Goal: Find specific page/section: Find specific page/section

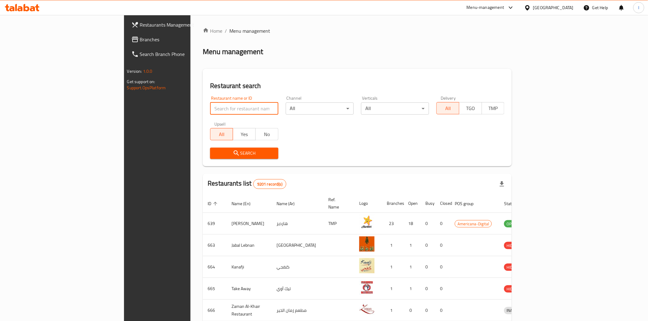
click at [210, 105] on input "search" at bounding box center [244, 109] width 68 height 12
paste input "637298"
type input "637298"
click at [222, 152] on span "Search" at bounding box center [244, 154] width 58 height 8
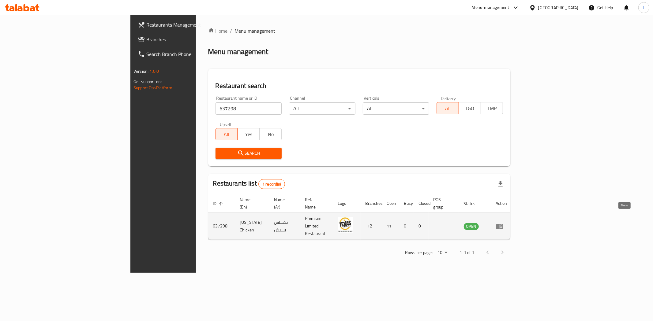
click at [502, 226] on icon "enhanced table" at bounding box center [501, 227] width 2 height 2
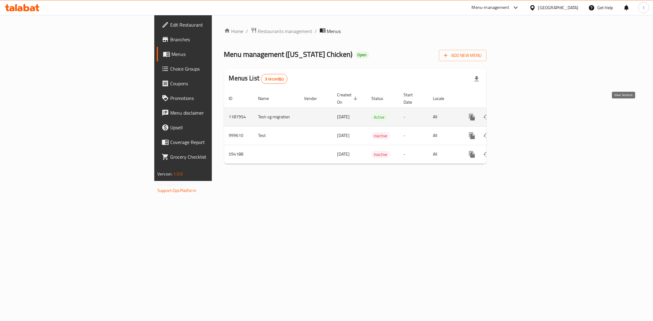
click at [520, 114] on icon "enhanced table" at bounding box center [515, 117] width 7 height 7
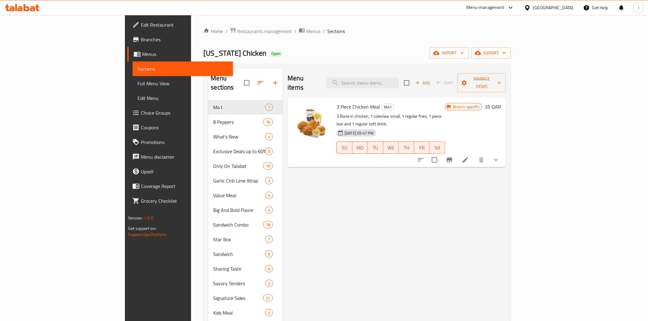
drag, startPoint x: 181, startPoint y: 29, endPoint x: 189, endPoint y: 41, distance: 14.3
click at [237, 29] on span "Restaurants management" at bounding box center [264, 31] width 54 height 7
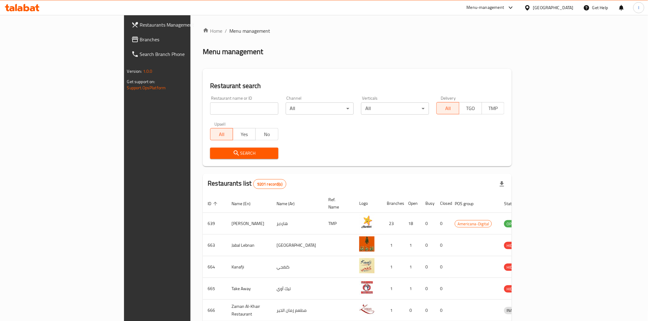
click at [210, 110] on input "search" at bounding box center [244, 109] width 68 height 12
paste input "11139"
type input "11139"
click at [234, 151] on span "Search" at bounding box center [244, 154] width 58 height 8
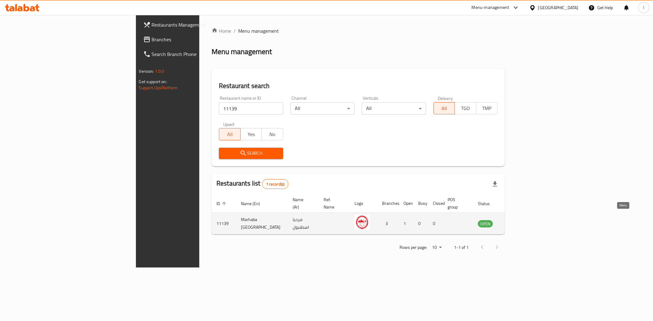
click at [517, 222] on icon "enhanced table" at bounding box center [513, 224] width 7 height 5
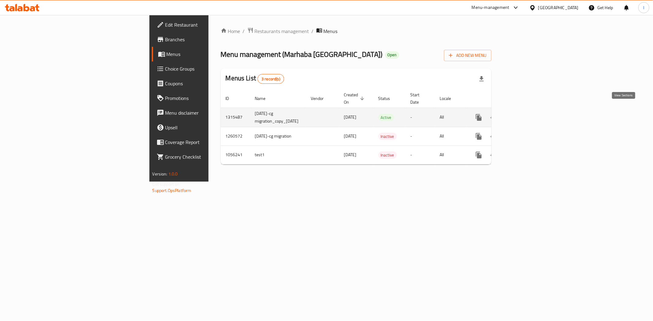
click at [527, 114] on icon "enhanced table" at bounding box center [522, 117] width 7 height 7
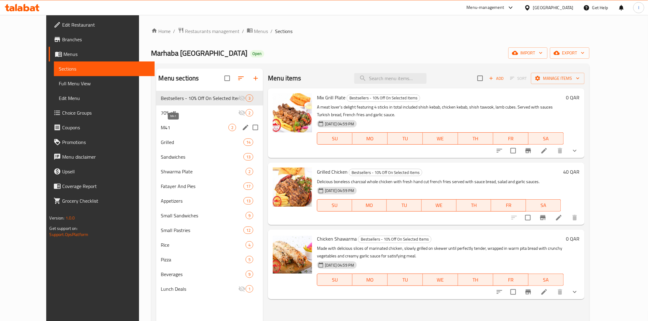
click at [161, 127] on span "M41" at bounding box center [195, 127] width 68 height 7
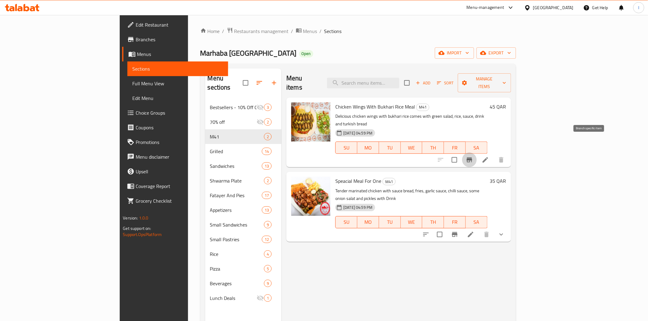
click at [473, 156] on icon "Branch-specific-item" at bounding box center [469, 159] width 7 height 7
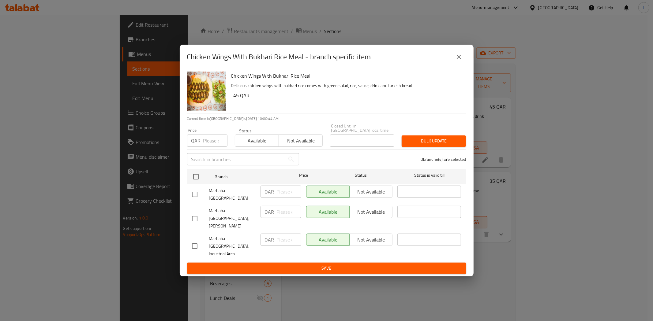
click at [460, 61] on icon "close" at bounding box center [458, 56] width 7 height 7
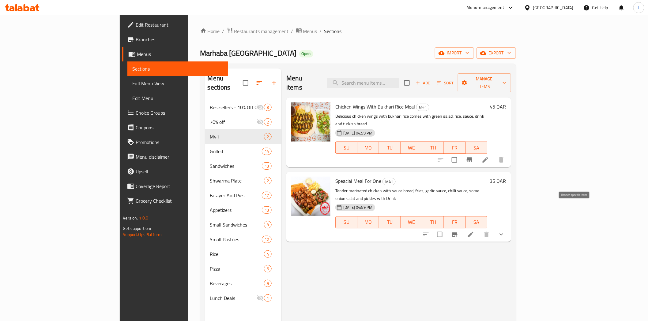
click at [458, 231] on icon "Branch-specific-item" at bounding box center [454, 234] width 7 height 7
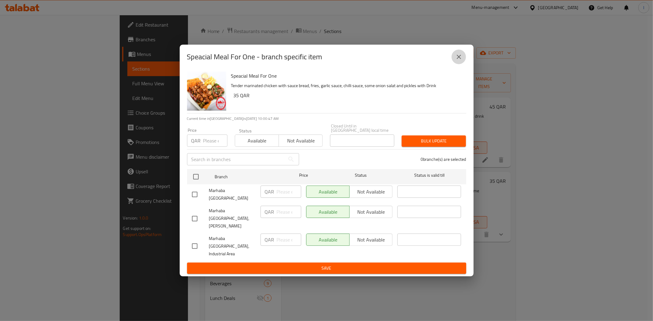
click at [455, 64] on button "close" at bounding box center [459, 57] width 15 height 15
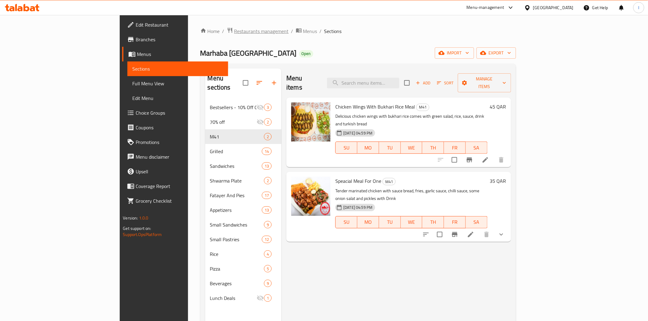
click at [234, 30] on span "Restaurants management" at bounding box center [261, 31] width 54 height 7
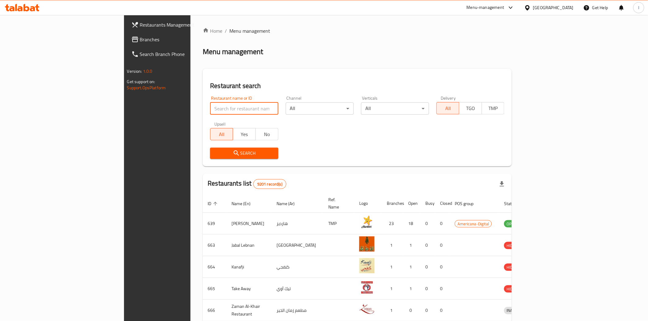
click at [210, 110] on input "search" at bounding box center [244, 109] width 68 height 12
type input "Jollibee"
click at [215, 150] on span "Search" at bounding box center [244, 154] width 58 height 8
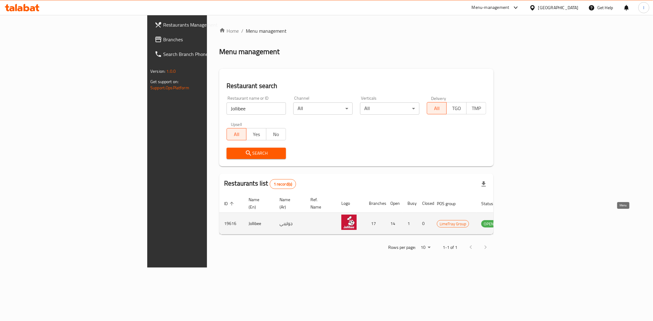
click at [520, 222] on icon "enhanced table" at bounding box center [517, 224] width 7 height 5
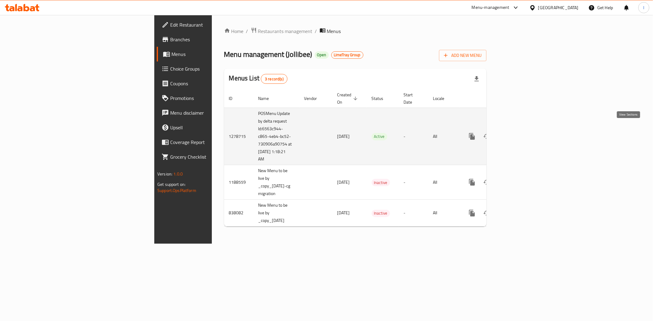
click at [519, 134] on icon "enhanced table" at bounding box center [516, 137] width 6 height 6
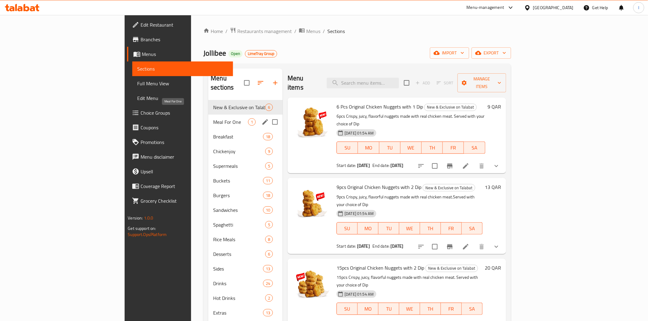
click at [213, 118] on span "Meal For One" at bounding box center [230, 121] width 35 height 7
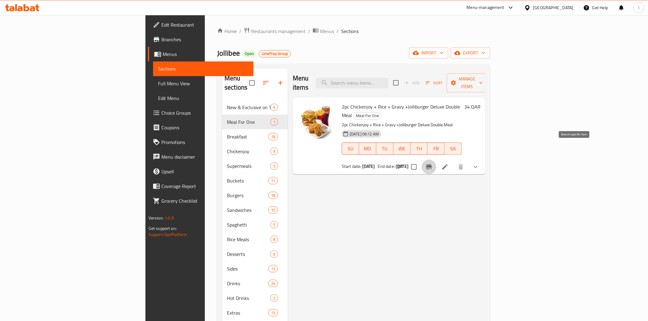
click at [433, 163] on icon "Branch-specific-item" at bounding box center [428, 166] width 7 height 7
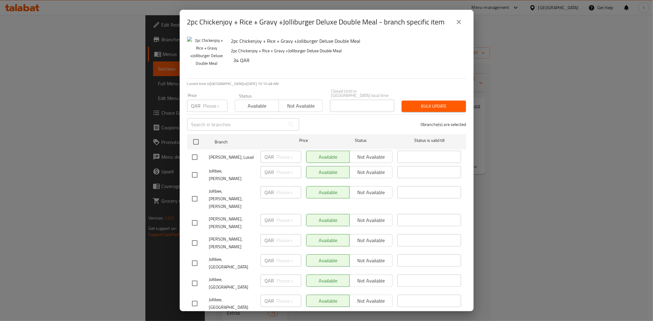
click at [462, 25] on icon "close" at bounding box center [458, 21] width 7 height 7
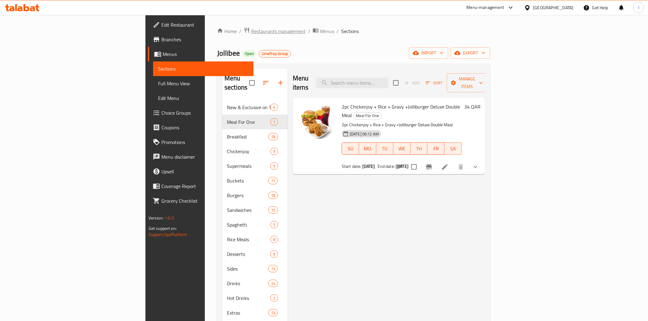
click at [251, 34] on span "Restaurants management" at bounding box center [278, 31] width 54 height 7
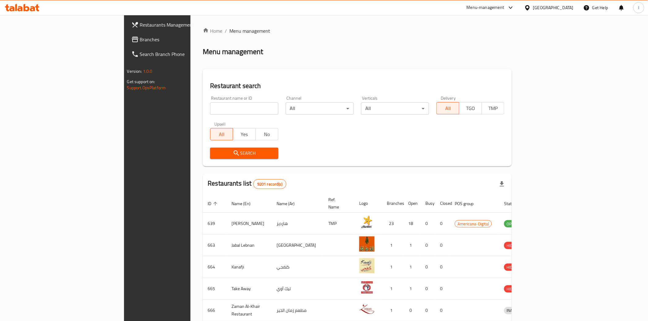
click at [210, 109] on input "search" at bounding box center [244, 109] width 68 height 12
paste input "11139"
type input "11139"
click at [215, 154] on span "Search" at bounding box center [244, 154] width 58 height 8
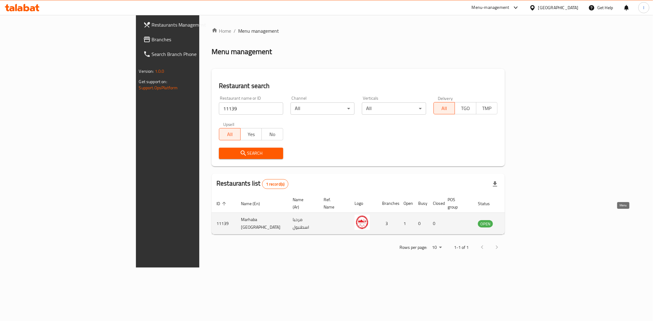
click at [517, 220] on icon "enhanced table" at bounding box center [513, 223] width 7 height 7
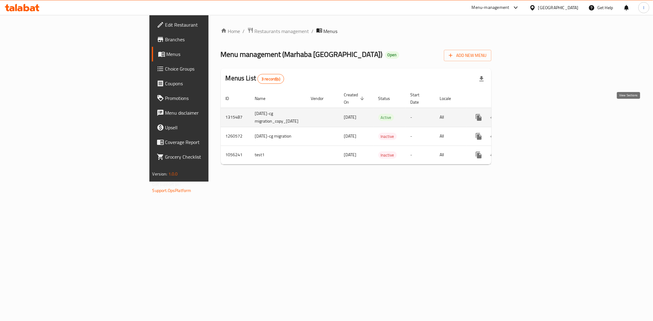
click at [526, 115] on icon "enhanced table" at bounding box center [523, 118] width 6 height 6
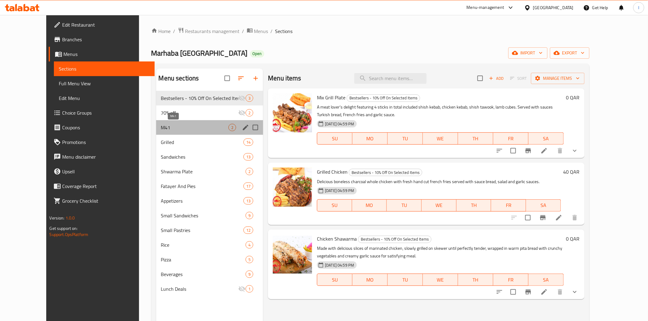
click at [161, 128] on span "M41" at bounding box center [195, 127] width 68 height 7
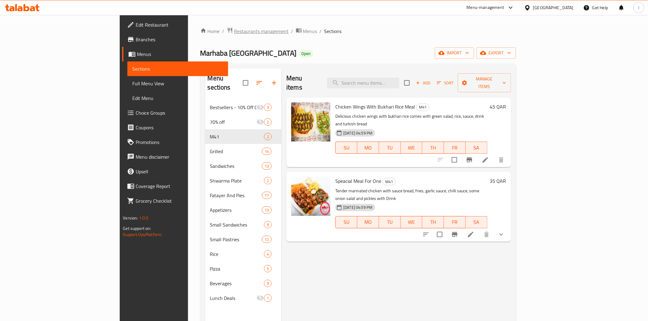
click at [234, 29] on span "Restaurants management" at bounding box center [261, 31] width 54 height 7
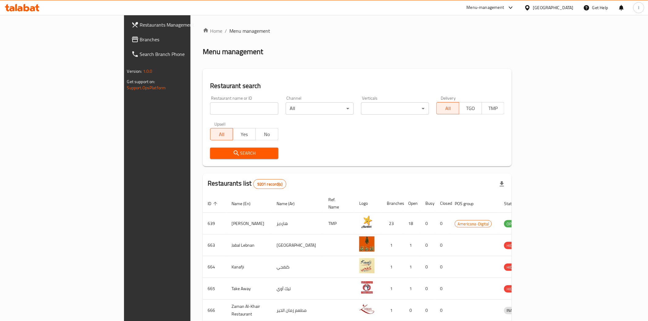
click at [210, 103] on input "search" at bounding box center [244, 109] width 68 height 12
paste input "620327"
type input "620327"
click at [215, 153] on span "Search" at bounding box center [244, 154] width 58 height 8
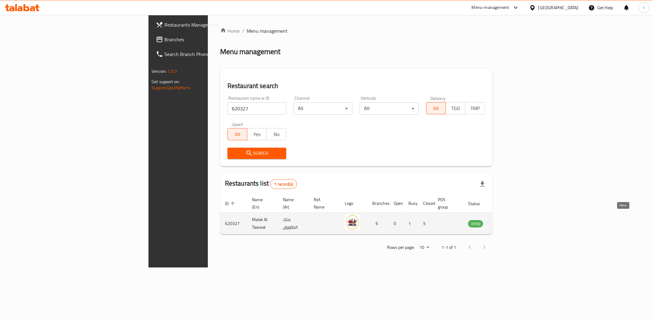
click at [506, 223] on icon "enhanced table" at bounding box center [505, 224] width 2 height 2
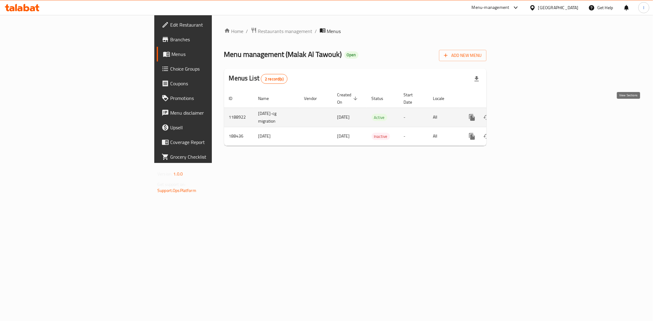
click at [520, 114] on icon "enhanced table" at bounding box center [515, 117] width 7 height 7
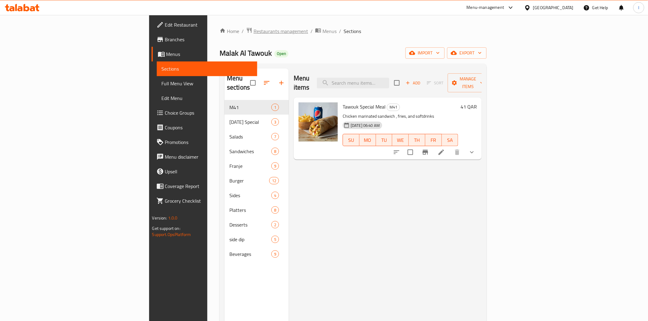
click at [253, 29] on span "Restaurants management" at bounding box center [280, 31] width 54 height 7
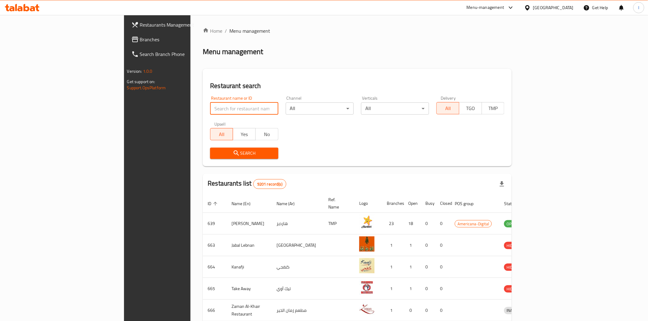
click at [210, 109] on input "search" at bounding box center [244, 109] width 68 height 12
paste input "3033"
type input "3033"
click at [241, 156] on span "Search" at bounding box center [244, 154] width 58 height 8
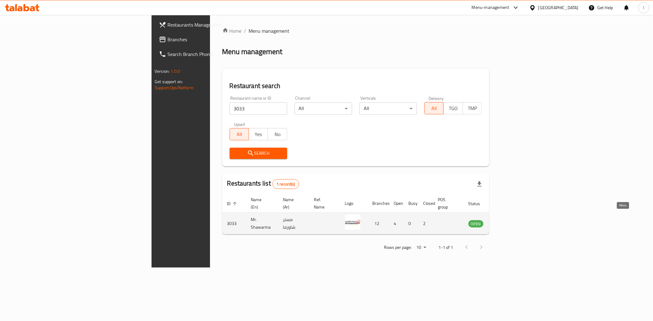
click at [508, 222] on icon "enhanced table" at bounding box center [504, 224] width 7 height 5
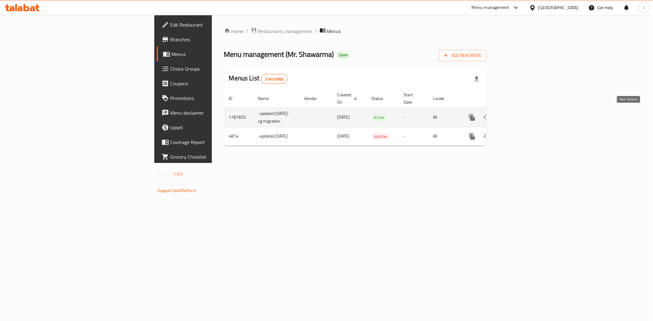
click at [519, 115] on icon "enhanced table" at bounding box center [516, 118] width 6 height 6
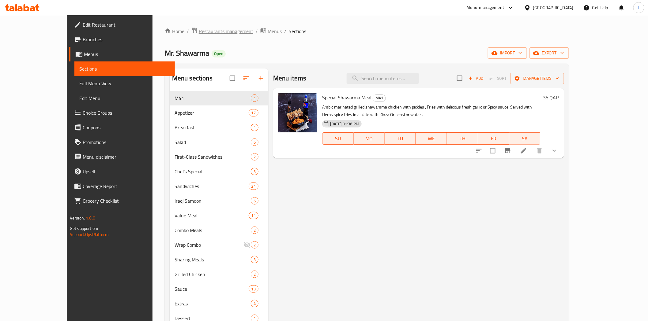
click at [199, 32] on span "Restaurants management" at bounding box center [226, 31] width 54 height 7
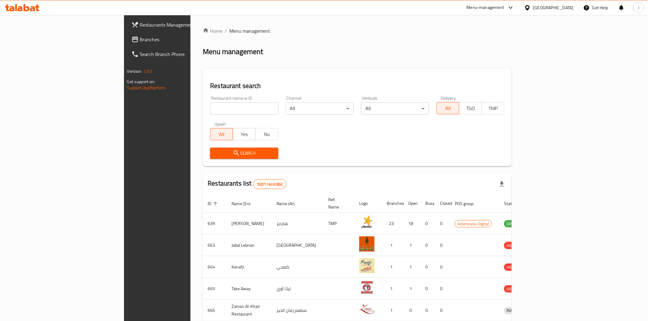
click at [210, 107] on input "search" at bounding box center [244, 109] width 68 height 12
paste input "701092"
type input "701092"
click at [215, 152] on span "Search" at bounding box center [244, 154] width 58 height 8
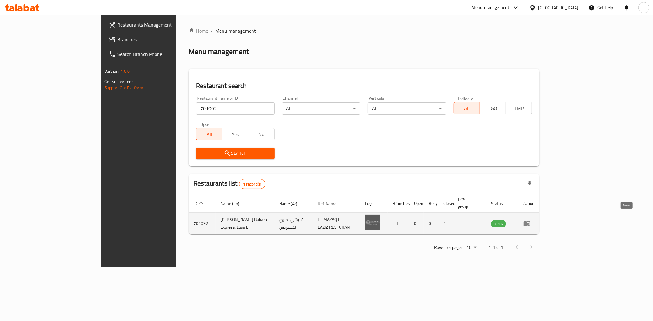
click at [531, 220] on icon "enhanced table" at bounding box center [526, 223] width 7 height 7
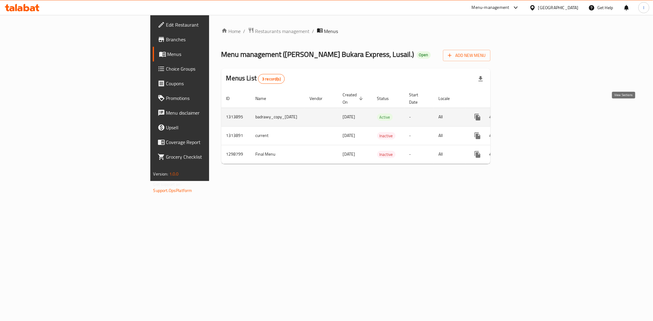
click at [525, 114] on icon "enhanced table" at bounding box center [521, 117] width 7 height 7
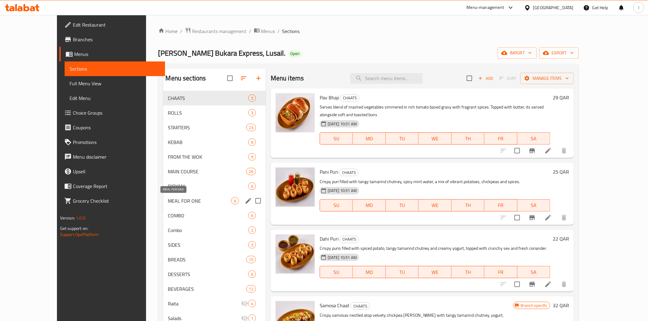
click at [176, 200] on span "MEAL FOR ONE" at bounding box center [199, 200] width 63 height 7
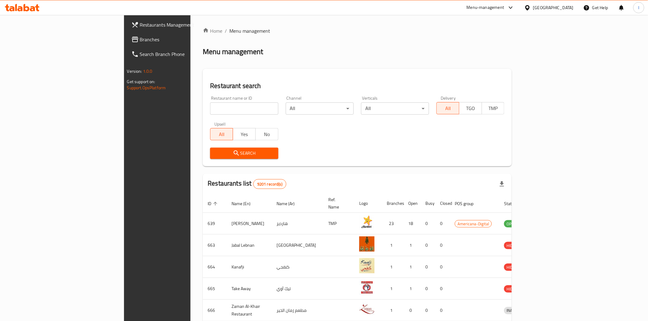
click at [210, 108] on input "search" at bounding box center [244, 109] width 68 height 12
paste input "701092"
type input "701092"
click at [219, 156] on span "Search" at bounding box center [244, 154] width 58 height 8
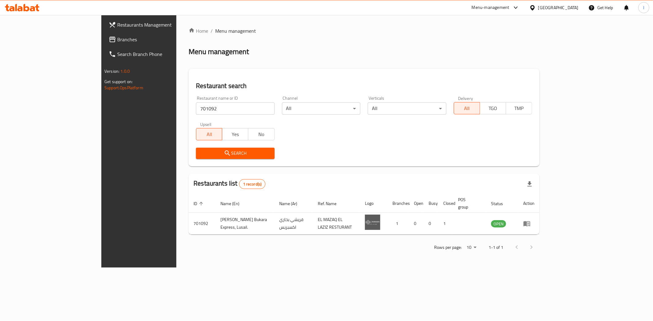
click at [219, 155] on span "Search" at bounding box center [235, 154] width 69 height 8
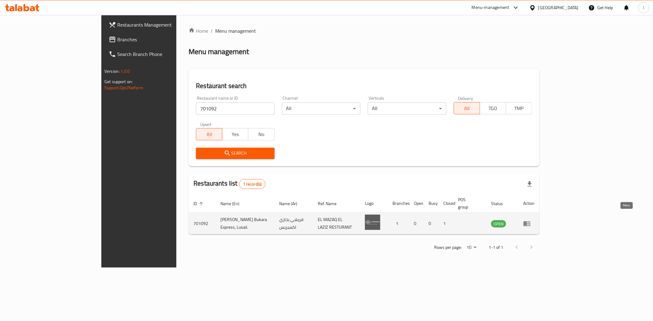
click at [530, 222] on icon "enhanced table" at bounding box center [526, 224] width 7 height 5
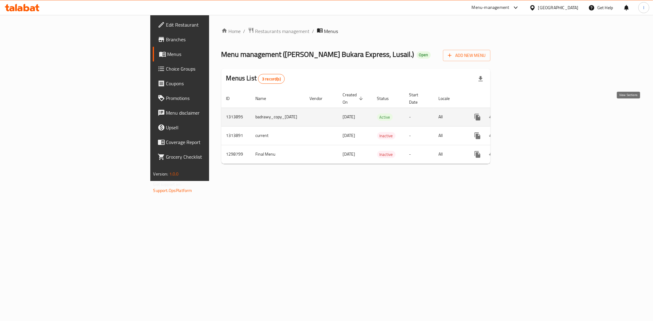
click at [525, 114] on icon "enhanced table" at bounding box center [521, 117] width 7 height 7
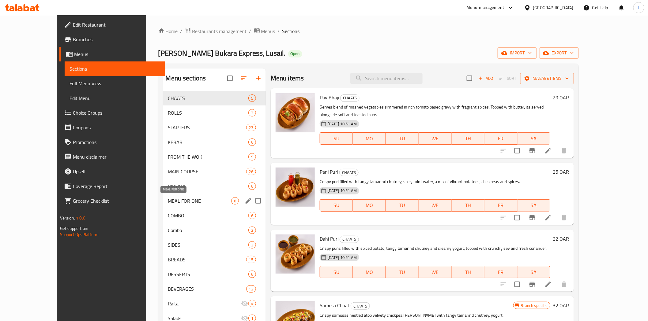
click at [169, 203] on span "MEAL FOR ONE" at bounding box center [199, 200] width 63 height 7
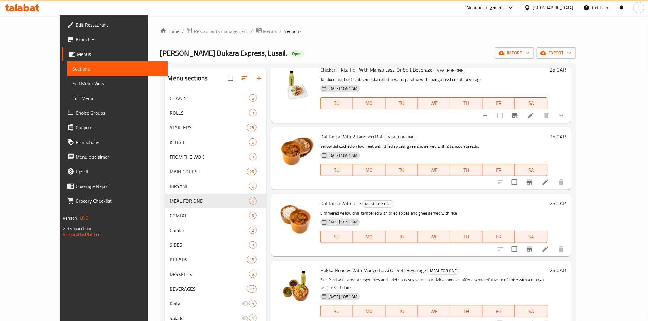
scroll to position [86, 0]
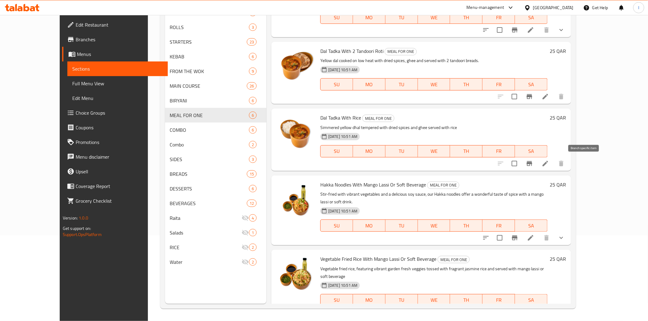
click at [537, 162] on button "Branch-specific-item" at bounding box center [529, 163] width 15 height 15
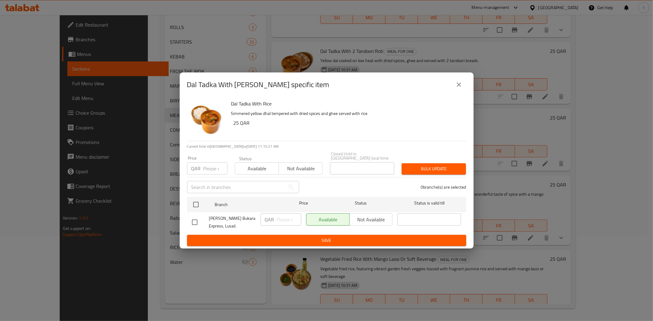
click at [460, 87] on icon "close" at bounding box center [458, 84] width 7 height 7
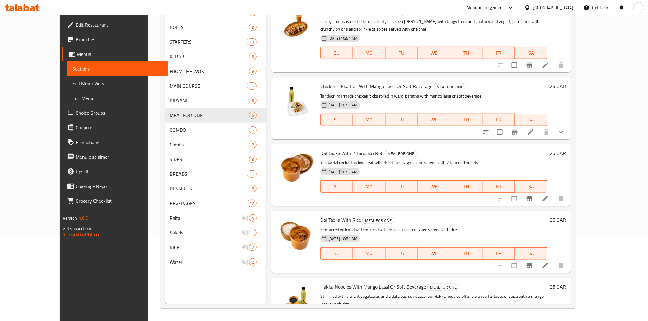
scroll to position [0, 0]
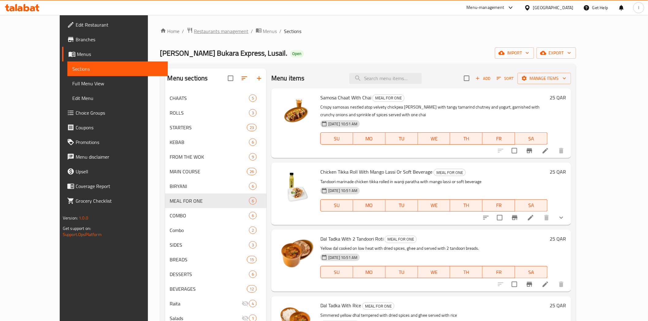
click at [194, 32] on span "Restaurants management" at bounding box center [221, 31] width 54 height 7
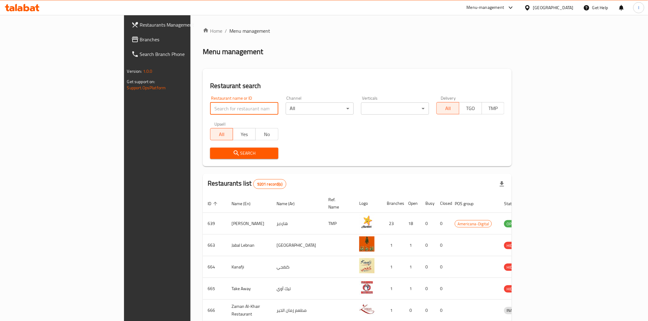
click at [210, 108] on input "search" at bounding box center [244, 109] width 68 height 12
paste input "703092"
type input "703092"
click at [215, 150] on span "Search" at bounding box center [244, 154] width 58 height 8
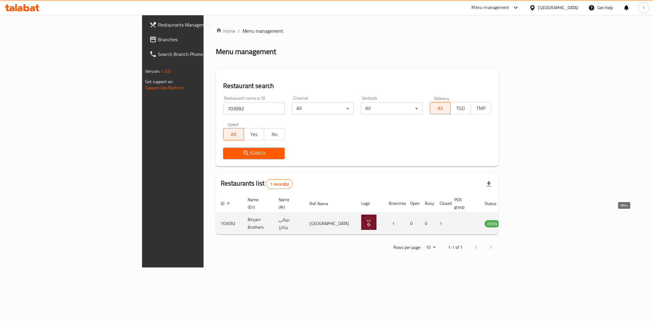
click at [524, 222] on icon "enhanced table" at bounding box center [520, 224] width 7 height 5
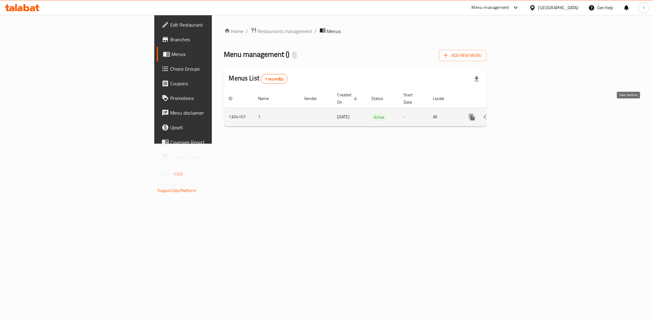
click at [520, 114] on icon "enhanced table" at bounding box center [515, 117] width 7 height 7
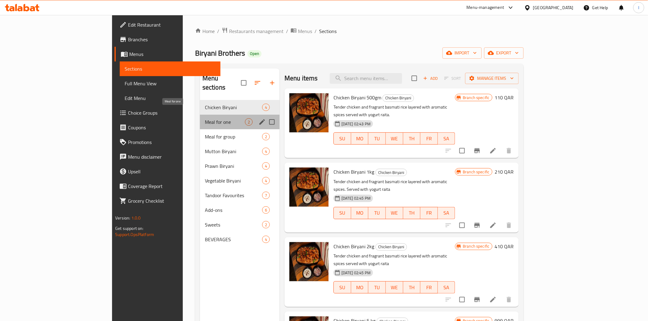
click at [205, 118] on span "Meal for one" at bounding box center [225, 121] width 40 height 7
